Goal: Find specific page/section: Find specific page/section

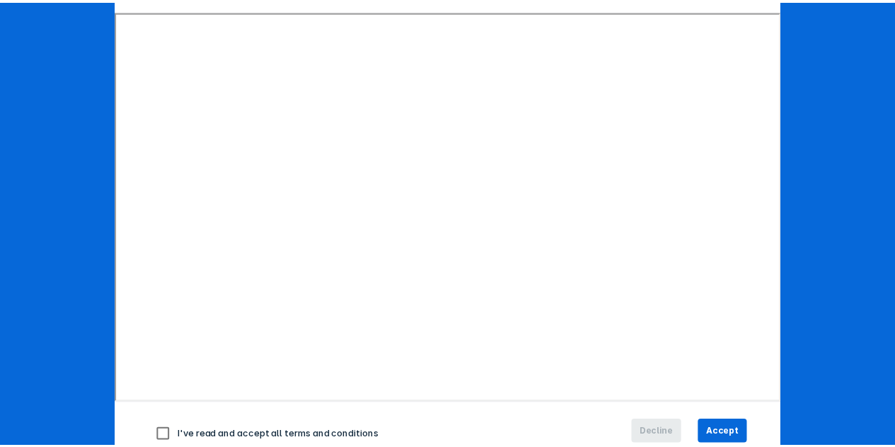
scroll to position [212, 0]
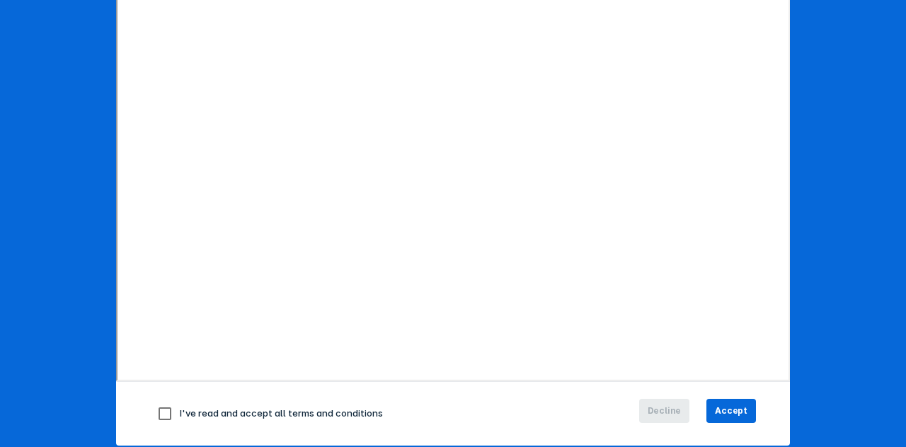
click at [164, 413] on input "checkbox" at bounding box center [165, 414] width 30 height 30
checkbox input "true"
click at [719, 399] on button "Accept" at bounding box center [731, 411] width 50 height 24
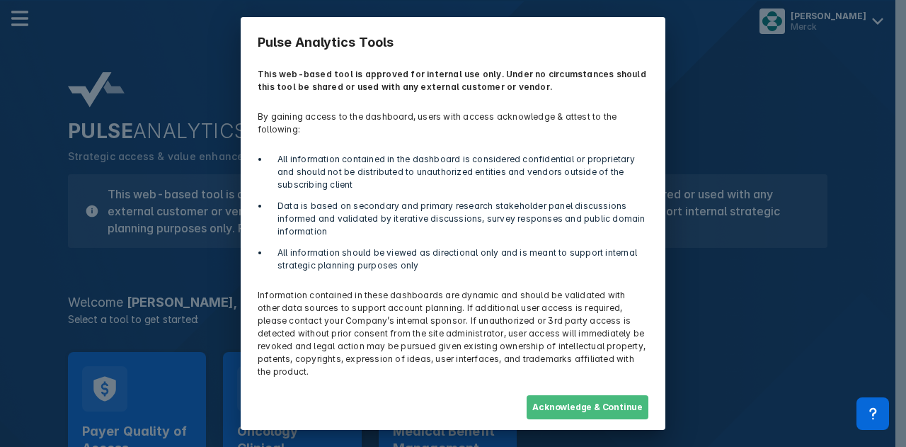
click at [581, 395] on button "Acknowledge & Continue" at bounding box center [588, 407] width 122 height 24
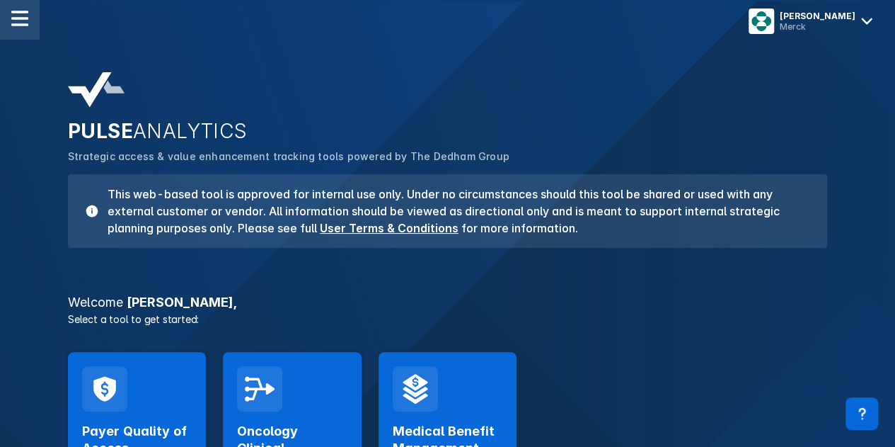
click at [28, 22] on img at bounding box center [19, 18] width 17 height 17
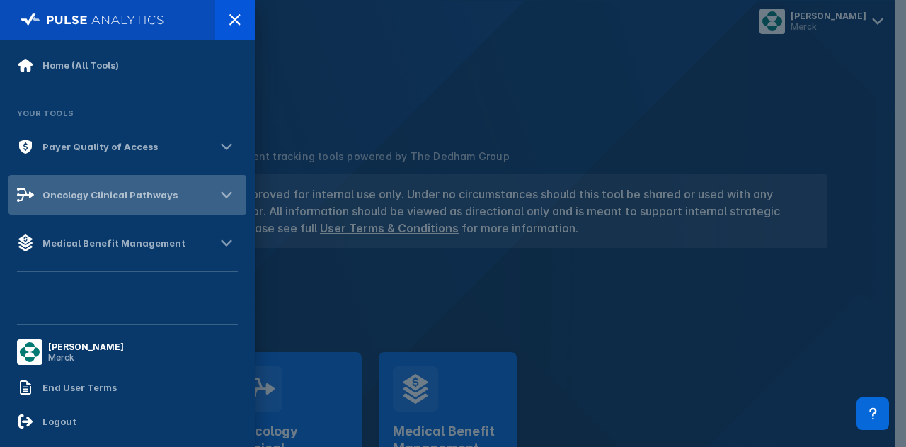
click at [164, 197] on div "Oncology Clinical Pathways" at bounding box center [109, 194] width 135 height 11
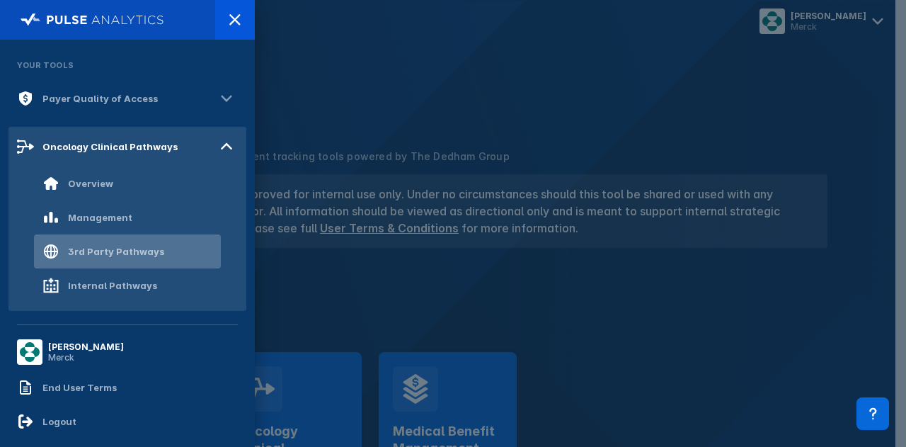
scroll to position [108, 0]
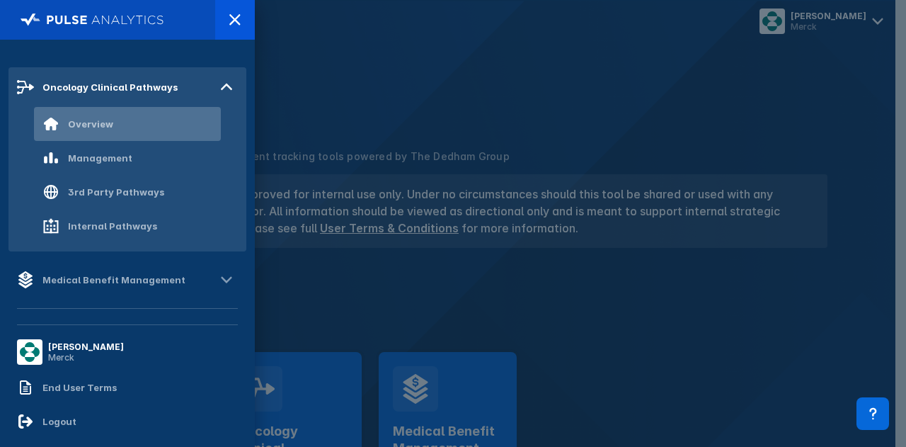
click at [93, 125] on div "Overview" at bounding box center [90, 123] width 45 height 11
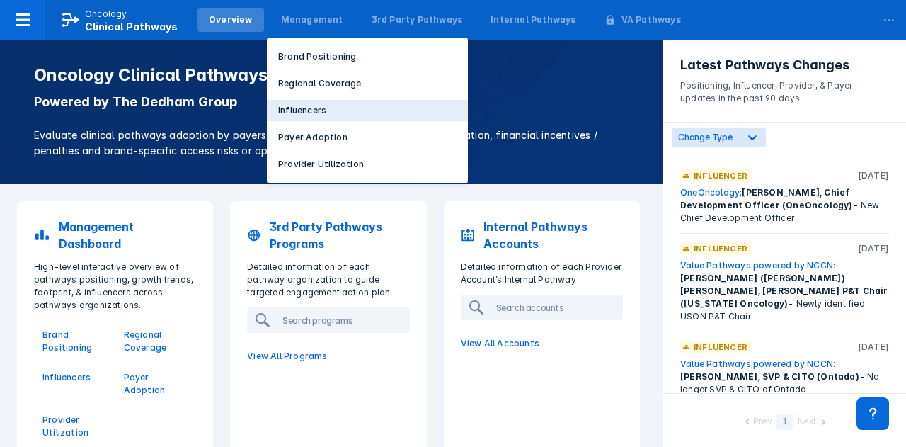
click at [303, 113] on p "Influencers" at bounding box center [302, 110] width 48 height 13
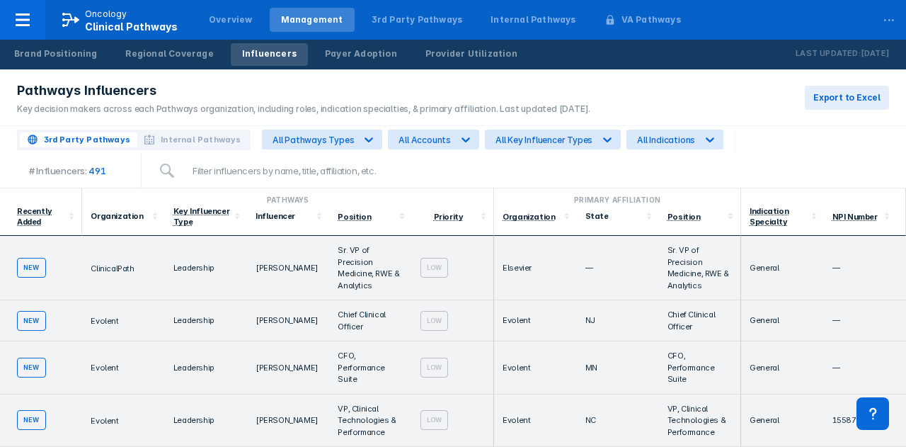
drag, startPoint x: 578, startPoint y: 110, endPoint x: 513, endPoint y: 115, distance: 65.3
click at [513, 115] on div "Pathways Influencers Key decision makers across each Pathways organization, inc…" at bounding box center [300, 97] width 600 height 56
click at [466, 111] on div "Key decision makers across each Pathways organization, including roles, indicat…" at bounding box center [303, 109] width 573 height 13
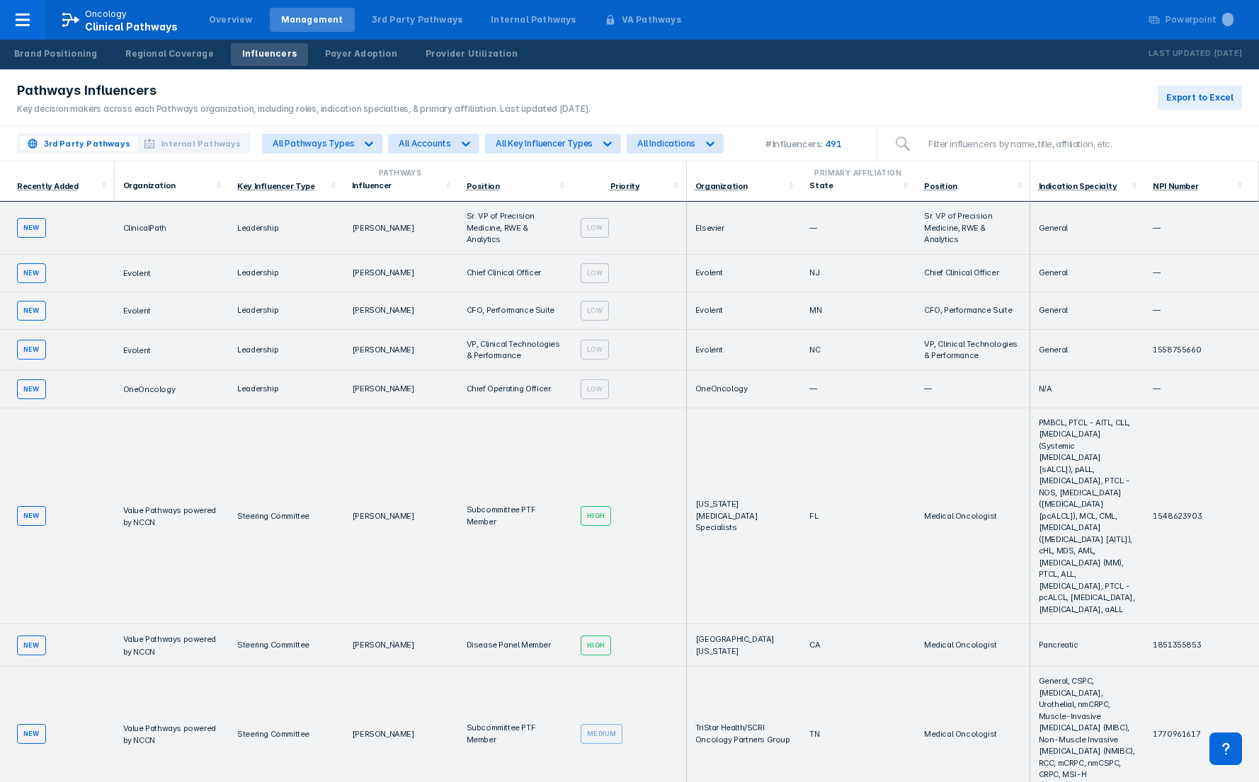
click at [522, 105] on div "Key decision makers across each Pathways organization, including roles, indicat…" at bounding box center [303, 109] width 573 height 13
click at [259, 60] on link "Influencers" at bounding box center [269, 54] width 77 height 23
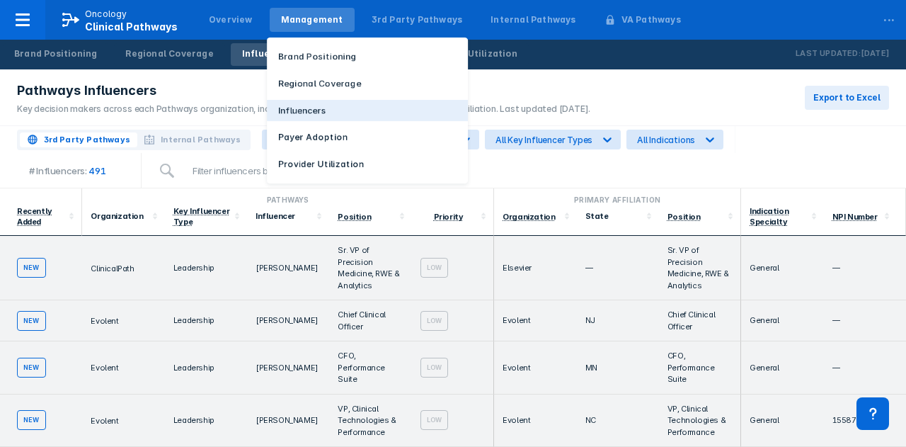
click at [287, 110] on p "Influencers" at bounding box center [302, 110] width 48 height 13
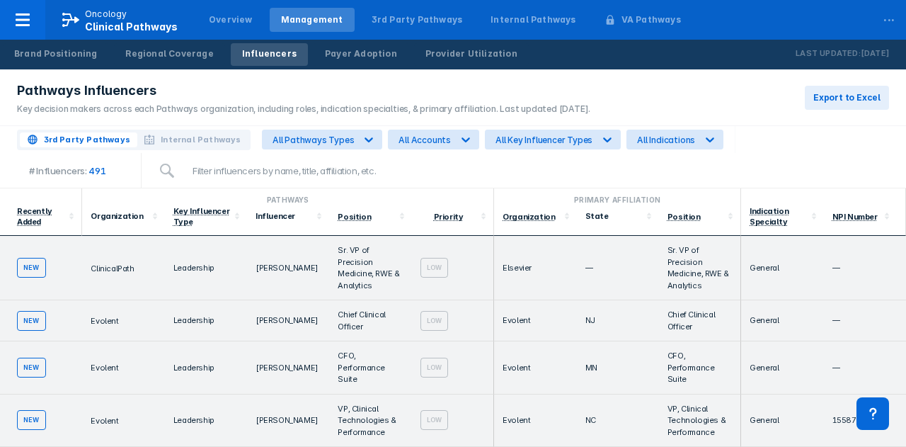
drag, startPoint x: 481, startPoint y: 110, endPoint x: 568, endPoint y: 108, distance: 86.4
click at [568, 108] on div "Key decision makers across each Pathways organization, including roles, indicat…" at bounding box center [303, 109] width 573 height 13
click at [584, 105] on div "Pathways Influencers Key decision makers across each Pathways organization, inc…" at bounding box center [453, 97] width 906 height 57
